Goal: Information Seeking & Learning: Learn about a topic

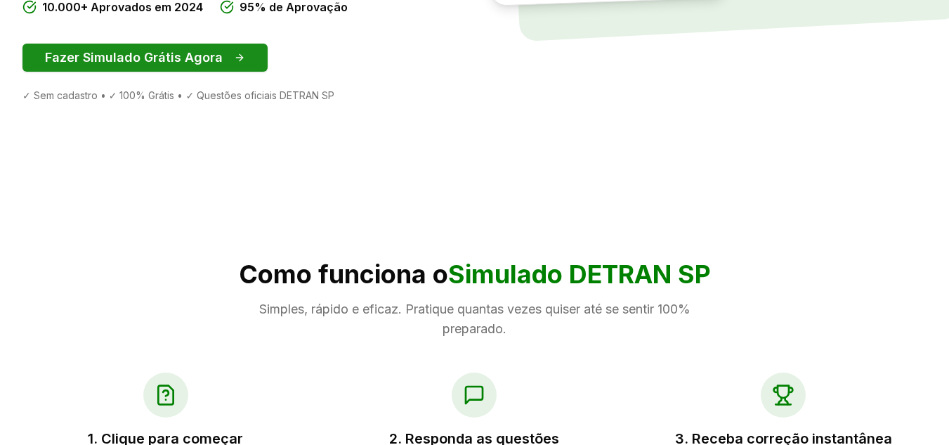
click at [159, 51] on button "Fazer Simulado Grátis Agora" at bounding box center [144, 58] width 245 height 28
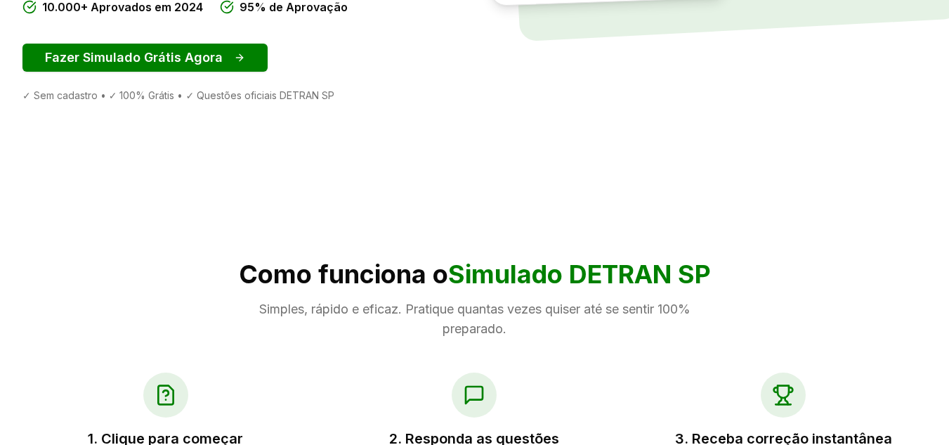
scroll to position [1, 0]
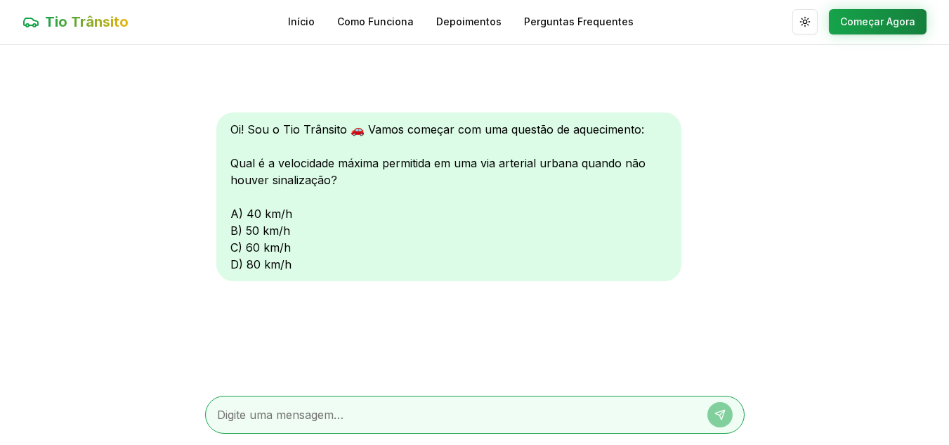
click at [360, 422] on textarea at bounding box center [455, 414] width 476 height 17
type textarea "40"
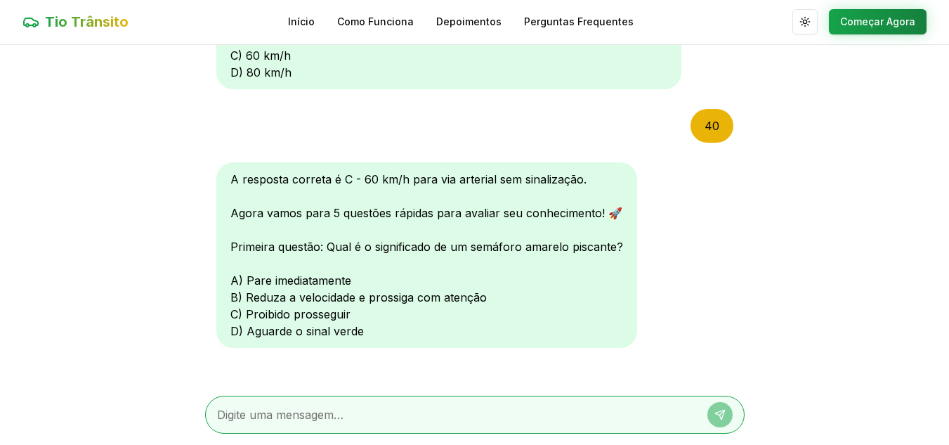
scroll to position [203, 0]
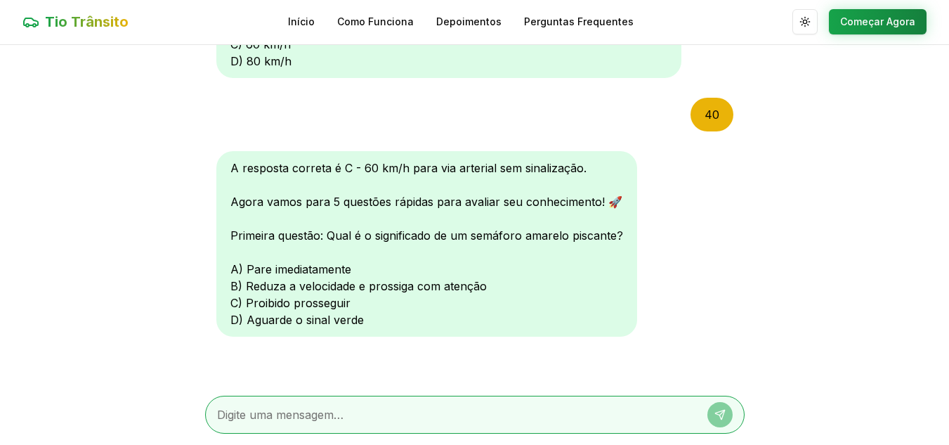
type textarea "q"
type textarea "d"
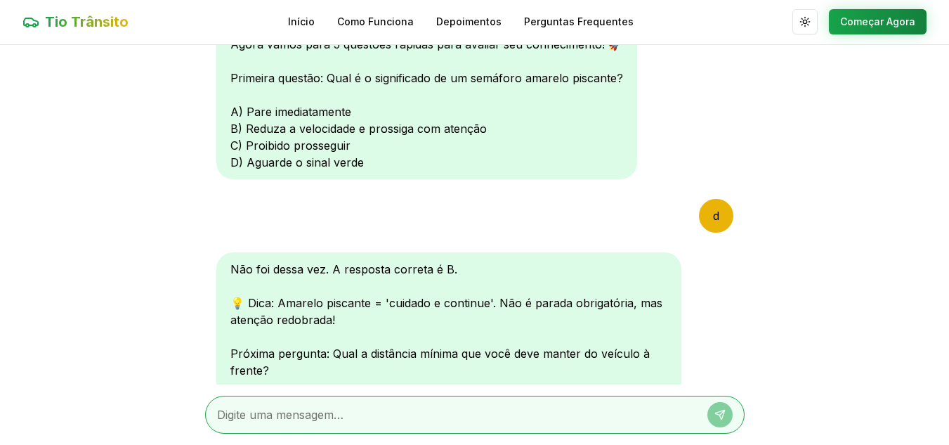
scroll to position [568, 0]
